Goal: Browse casually: Explore the website without a specific task or goal

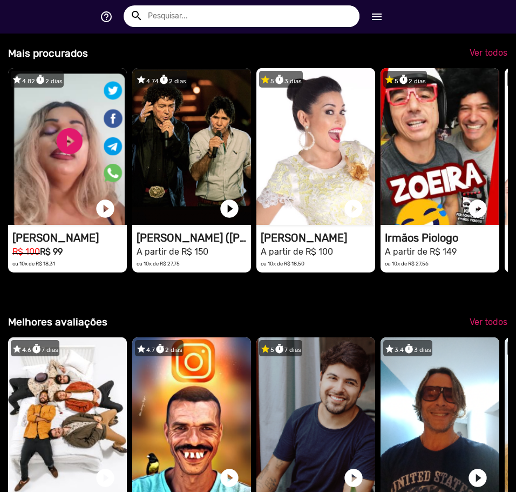
scroll to position [0, 1525]
click at [474, 58] on span "Ver todos" at bounding box center [489, 53] width 38 height 10
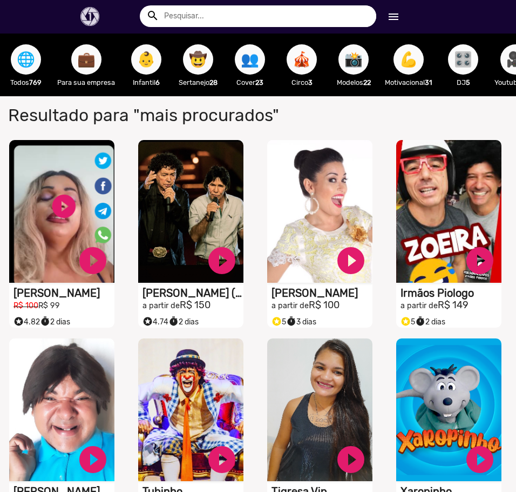
click at [465, 63] on span "🎛️" at bounding box center [463, 59] width 18 height 30
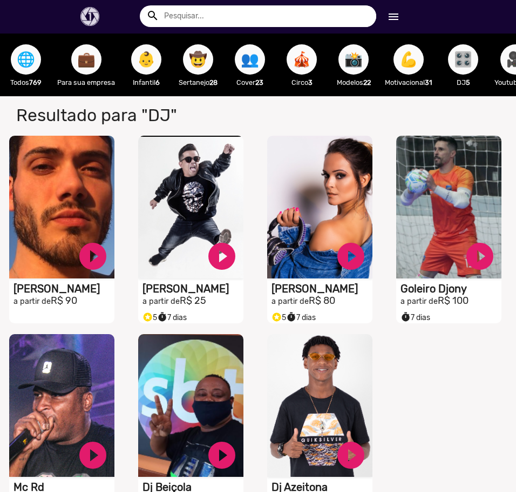
click at [418, 60] on span "💪" at bounding box center [409, 59] width 18 height 30
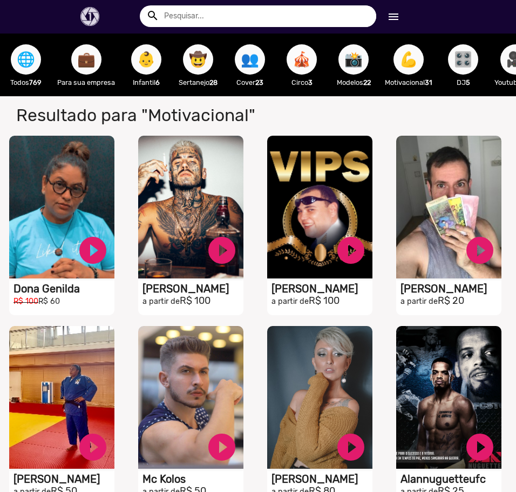
click at [310, 70] on span "🎪" at bounding box center [302, 59] width 18 height 30
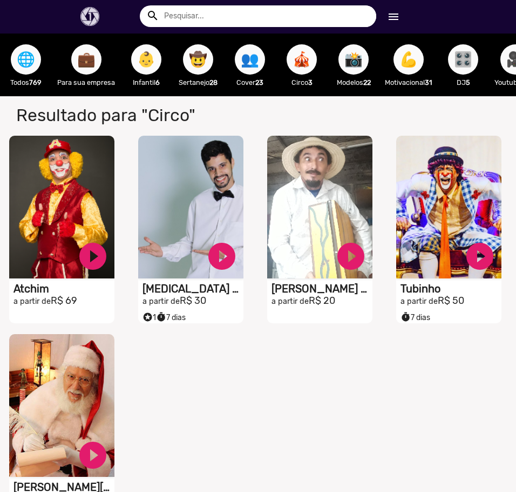
click at [145, 63] on span "👶" at bounding box center [146, 59] width 18 height 30
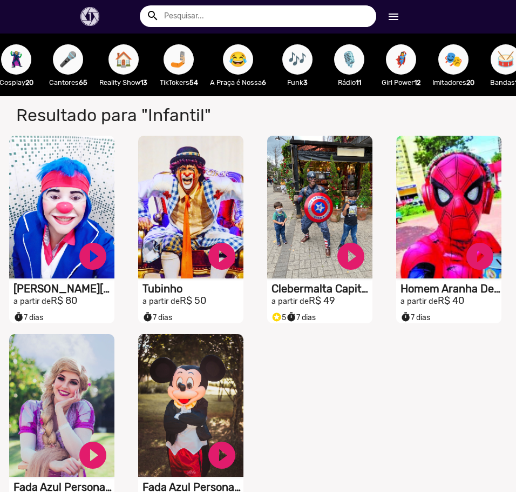
scroll to position [0, 864]
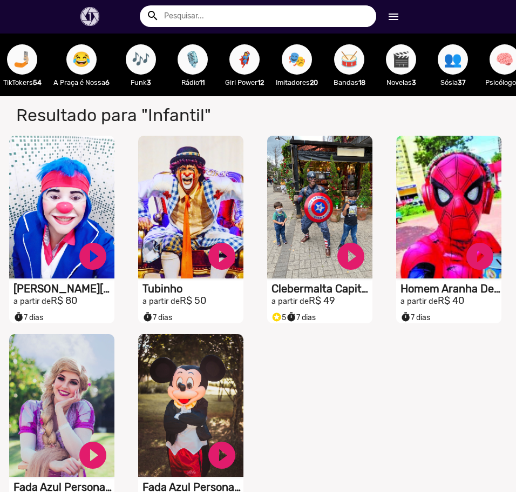
drag, startPoint x: 300, startPoint y: 56, endPoint x: 312, endPoint y: 58, distance: 11.5
click at [306, 58] on span "🎭" at bounding box center [297, 59] width 18 height 30
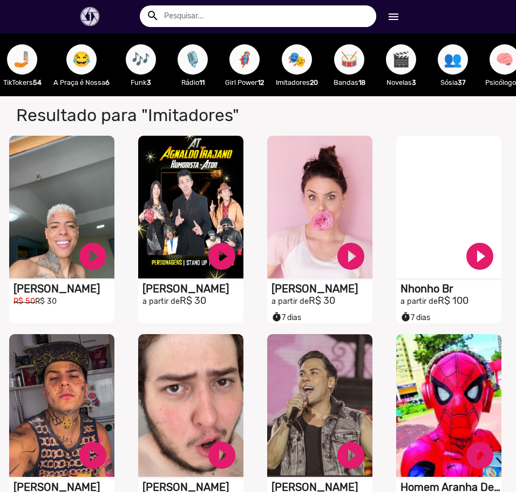
click at [250, 65] on span "🦸‍♀️" at bounding box center [245, 59] width 18 height 30
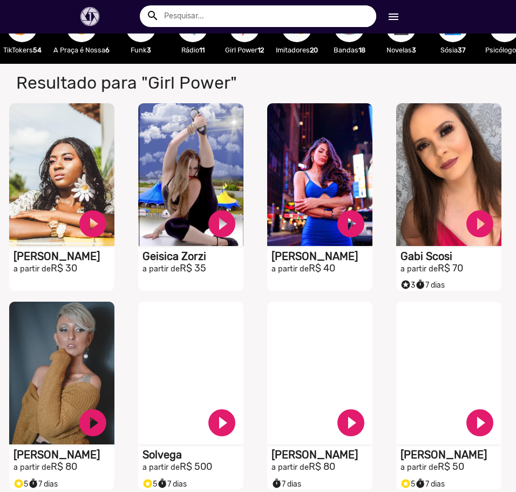
scroll to position [216, 0]
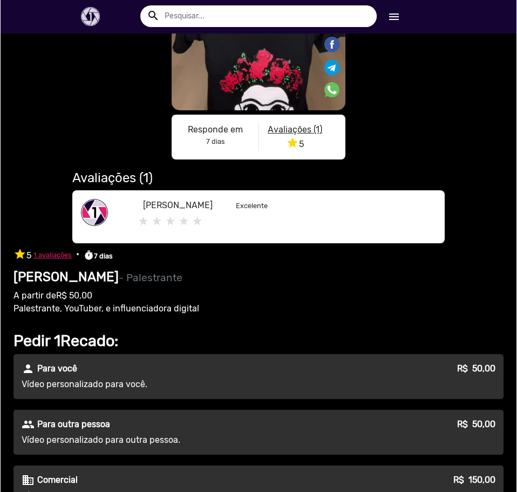
scroll to position [432, 0]
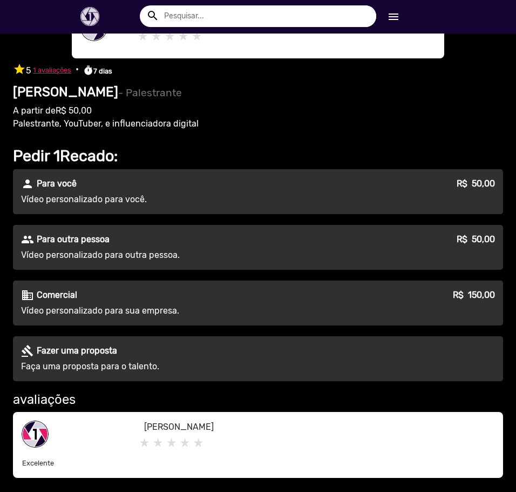
drag, startPoint x: 18, startPoint y: 88, endPoint x: 87, endPoint y: 89, distance: 68.6
click at [87, 89] on h2 "[PERSON_NAME] - Palestrante" at bounding box center [258, 92] width 490 height 16
